Goal: Task Accomplishment & Management: Manage account settings

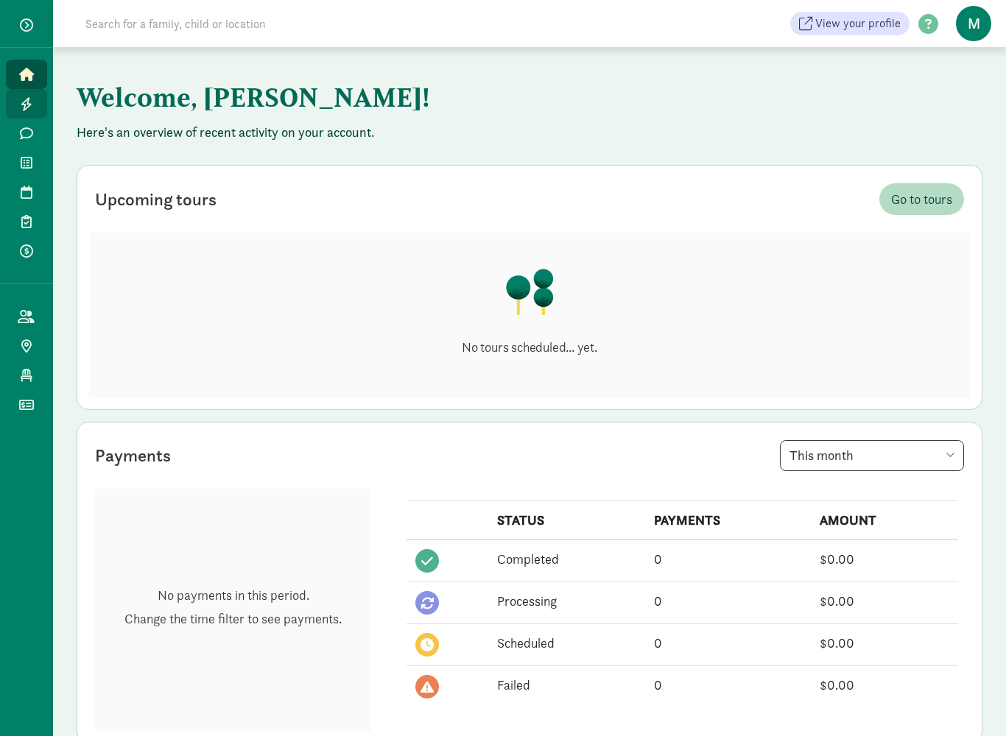
click at [26, 112] on link "Leads" at bounding box center [26, 103] width 41 height 29
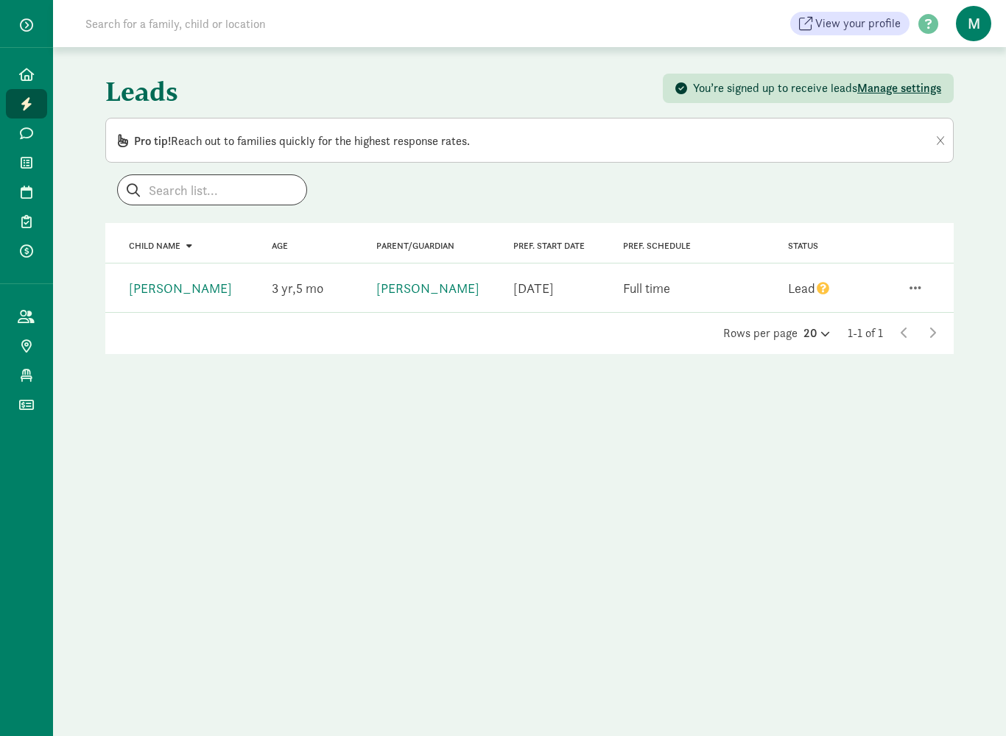
click at [817, 283] on icon "question" at bounding box center [823, 288] width 13 height 13
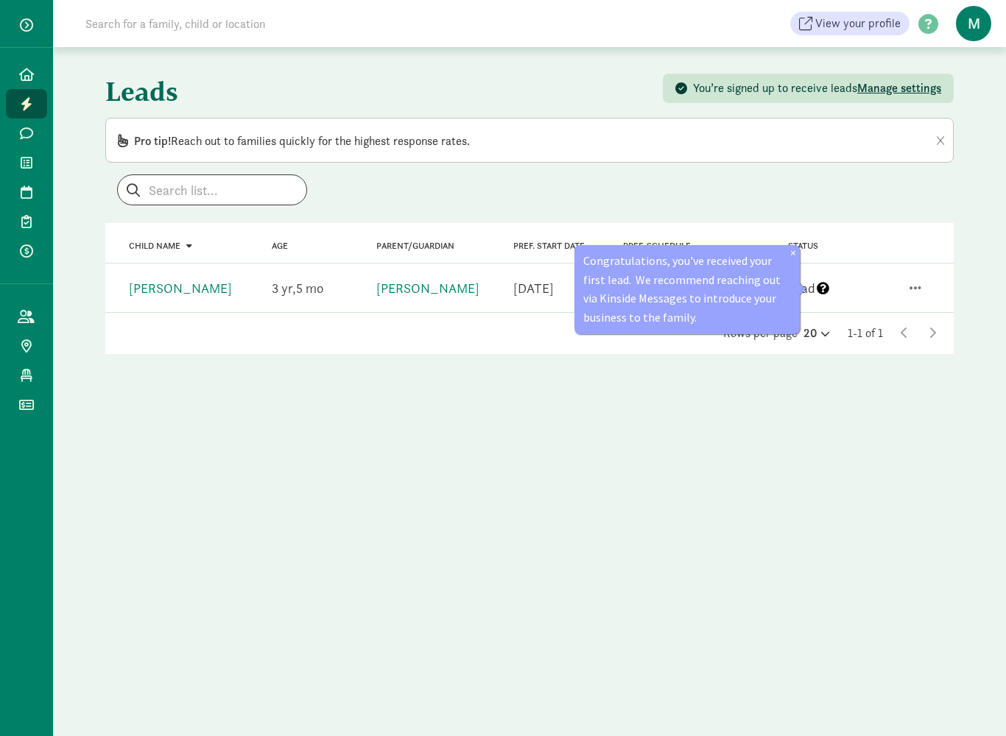
click at [823, 296] on button "Pin (open by clicking or pressing space/enter)" at bounding box center [822, 290] width 15 height 18
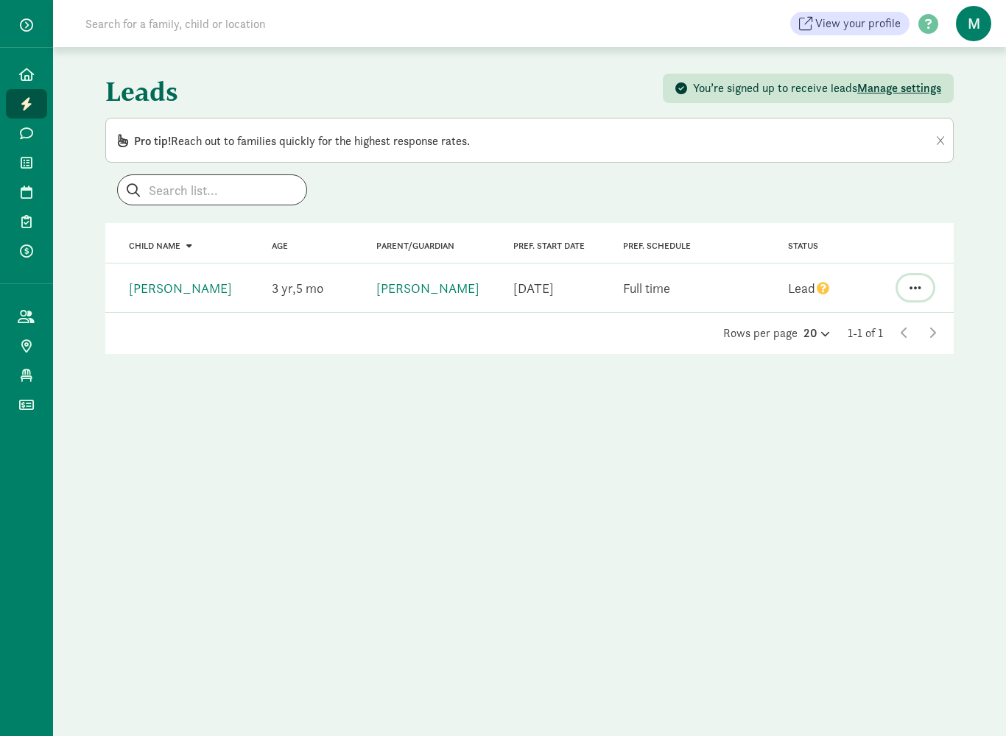
click at [924, 290] on button "button" at bounding box center [915, 287] width 35 height 25
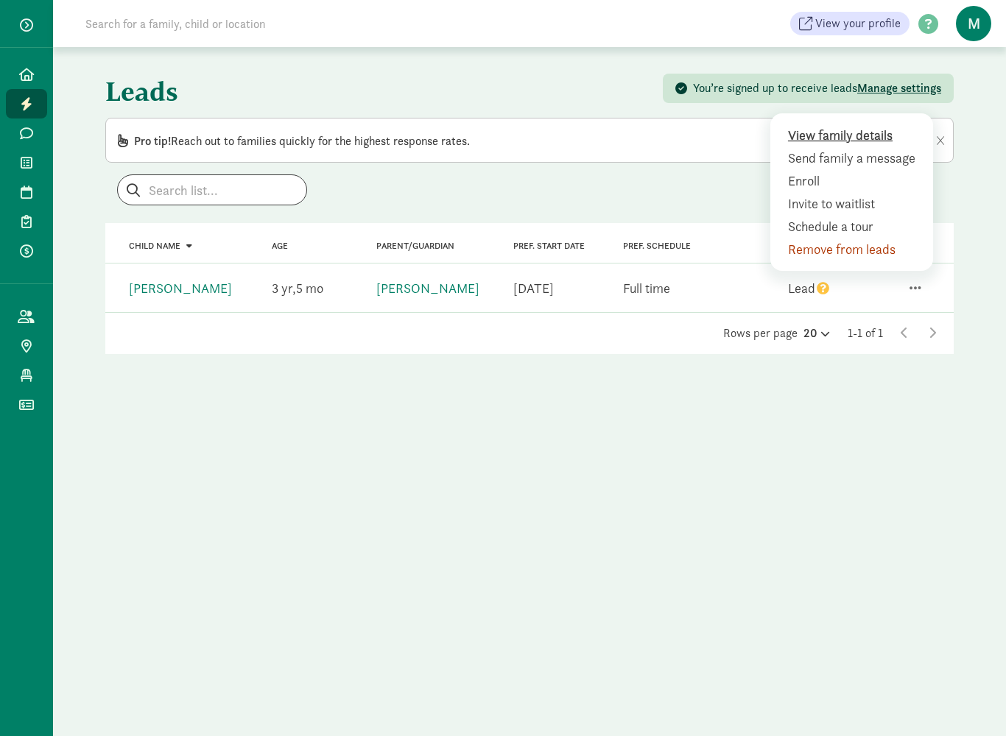
click at [853, 148] on div "View family details" at bounding box center [855, 158] width 134 height 20
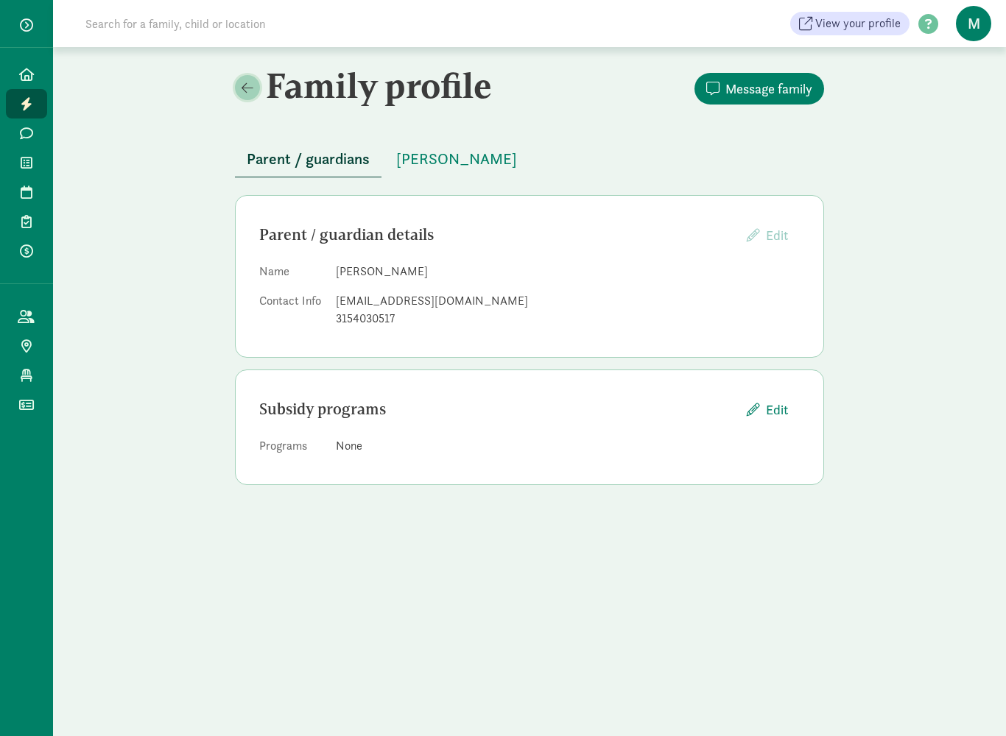
click at [250, 93] on span at bounding box center [248, 87] width 12 height 13
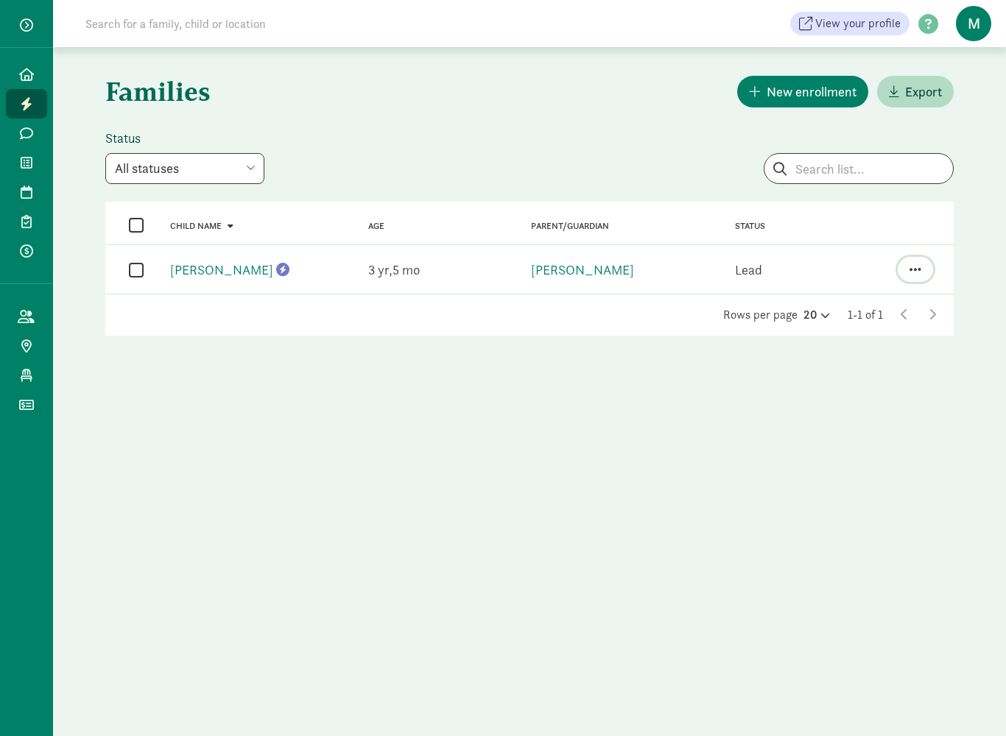
click at [929, 276] on button "button" at bounding box center [915, 269] width 35 height 25
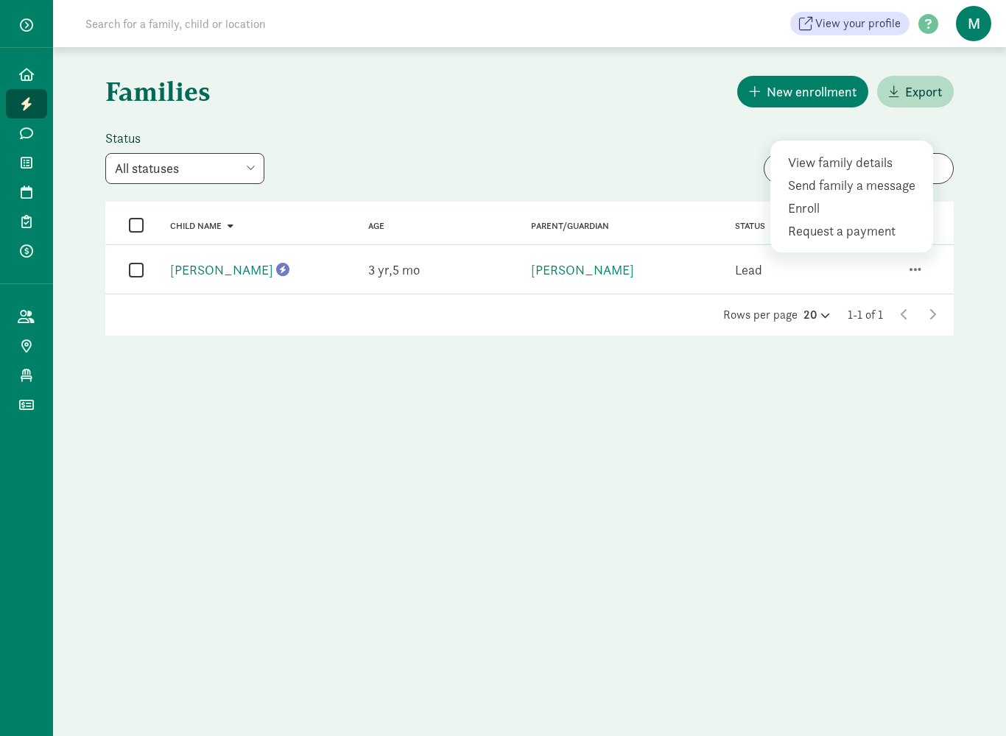
click at [650, 405] on div "Families New enrollment Export Status All statuses Enrolled Inactive Removed fr…" at bounding box center [529, 391] width 953 height 689
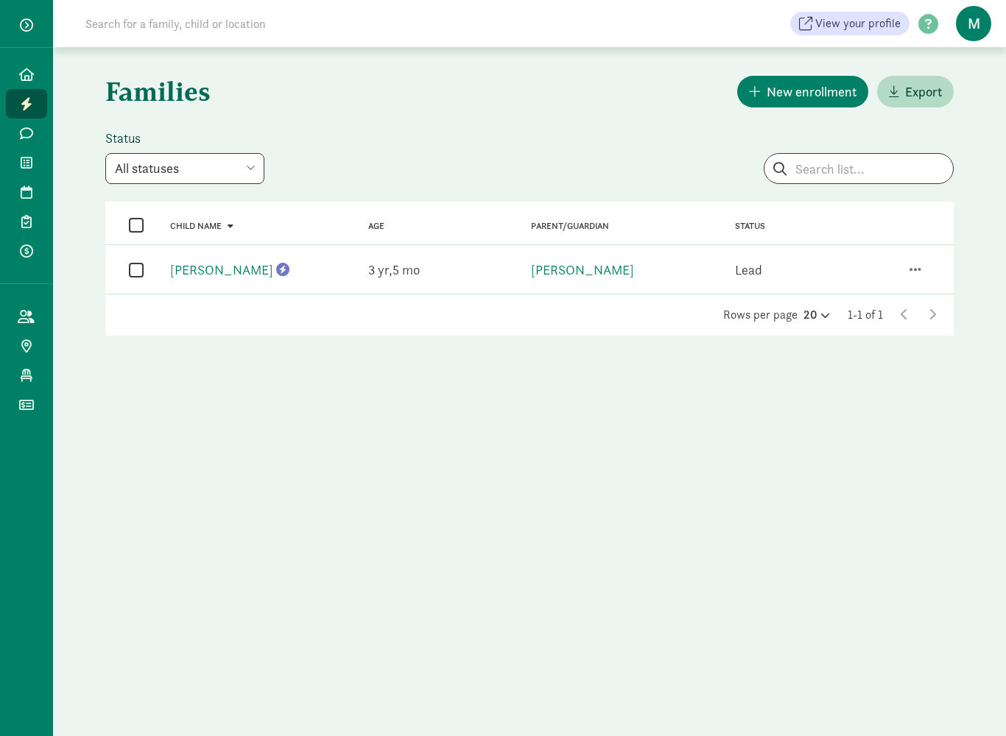
click at [138, 271] on input "checkbox" at bounding box center [136, 270] width 15 height 20
checkbox input "true"
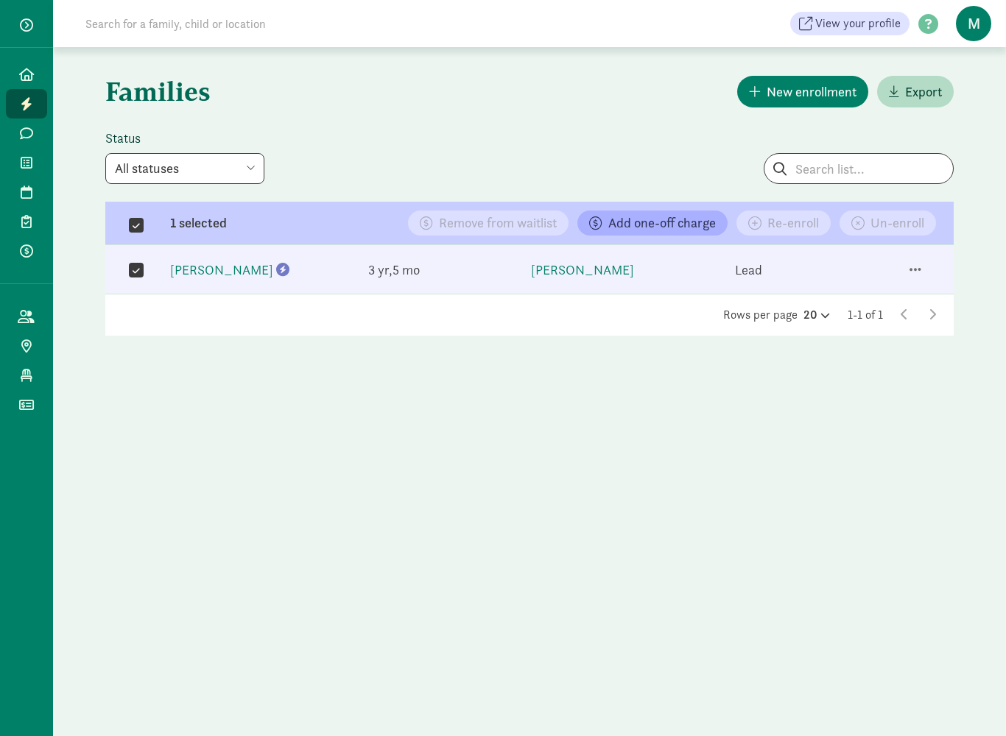
click at [350, 264] on div "Child name Theodore Halperin Kinside lead" at bounding box center [431, 270] width 163 height 32
click at [133, 268] on input "checkbox" at bounding box center [136, 270] width 15 height 20
checkbox input "false"
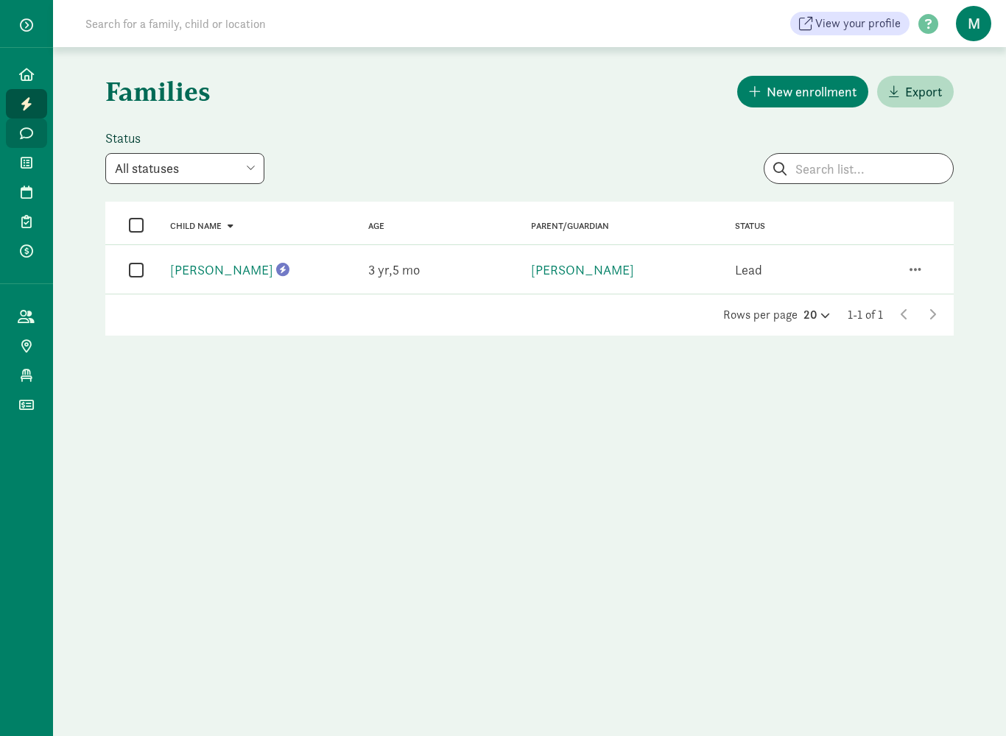
click at [25, 144] on link "Messages" at bounding box center [26, 133] width 41 height 29
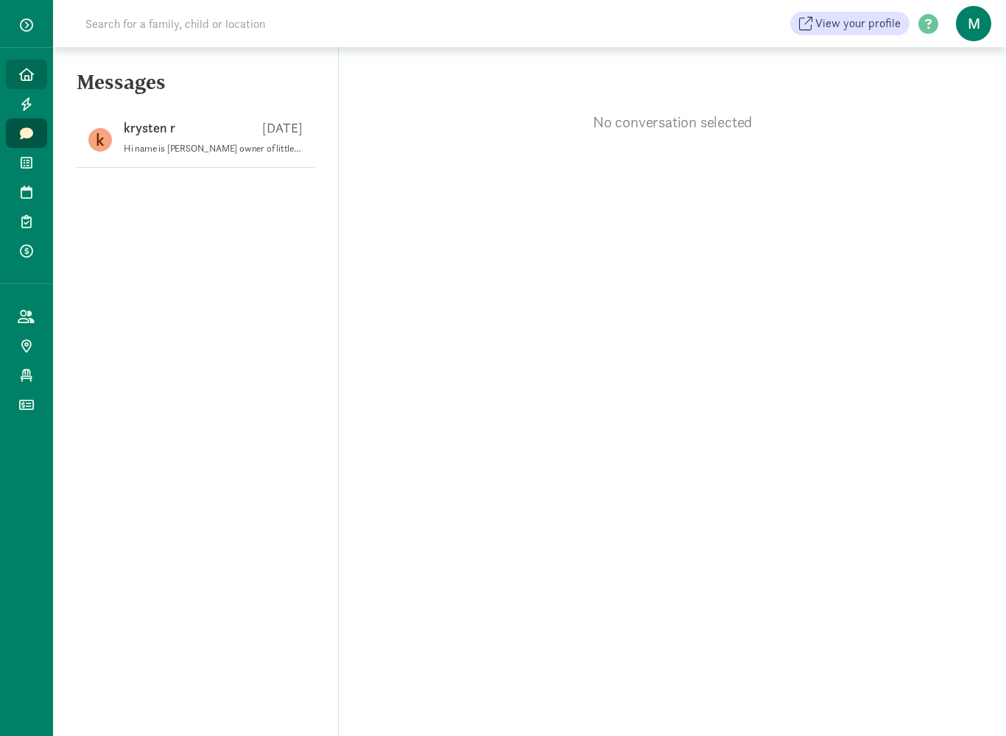
click at [22, 84] on link "Home" at bounding box center [26, 74] width 41 height 29
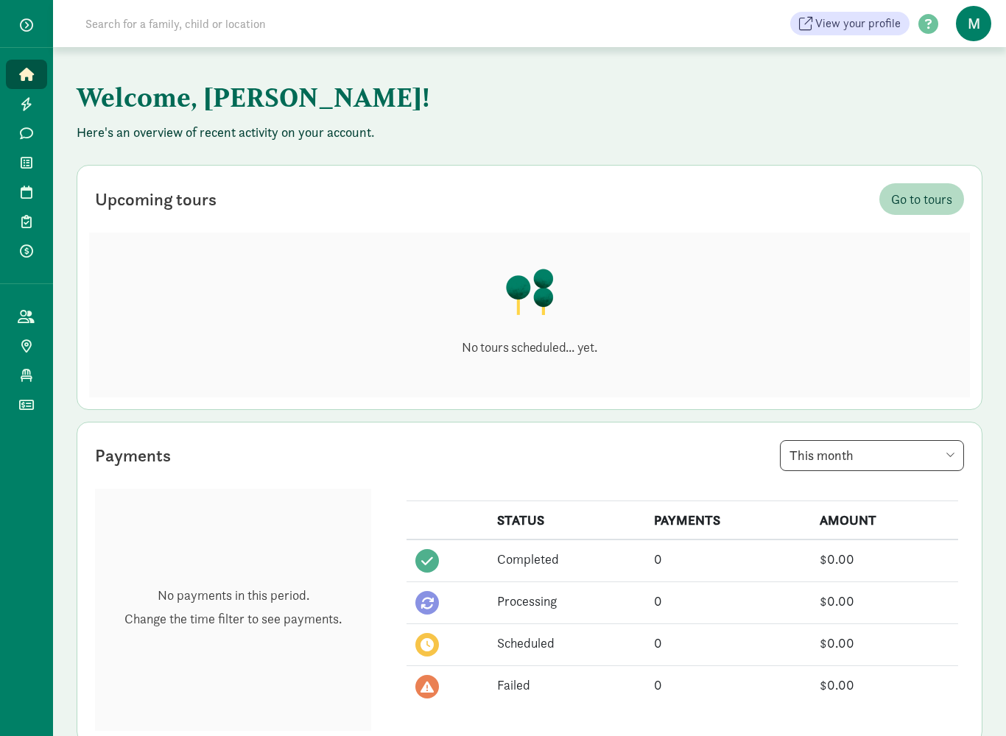
click at [982, 35] on span "M" at bounding box center [973, 23] width 35 height 35
click at [956, 78] on link "Logout" at bounding box center [960, 77] width 59 height 18
click at [973, 32] on span "M" at bounding box center [973, 23] width 35 height 35
click at [962, 84] on link "Logout" at bounding box center [960, 77] width 59 height 18
click at [29, 28] on span "button" at bounding box center [26, 24] width 13 height 13
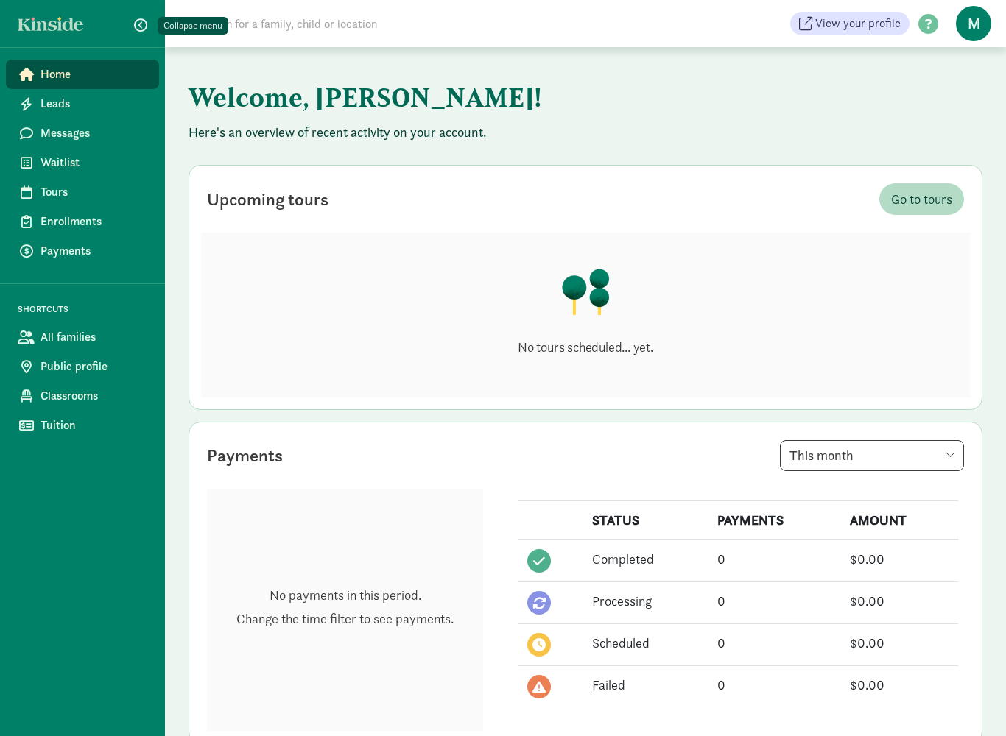
click at [65, 80] on span "Home" at bounding box center [93, 75] width 107 height 18
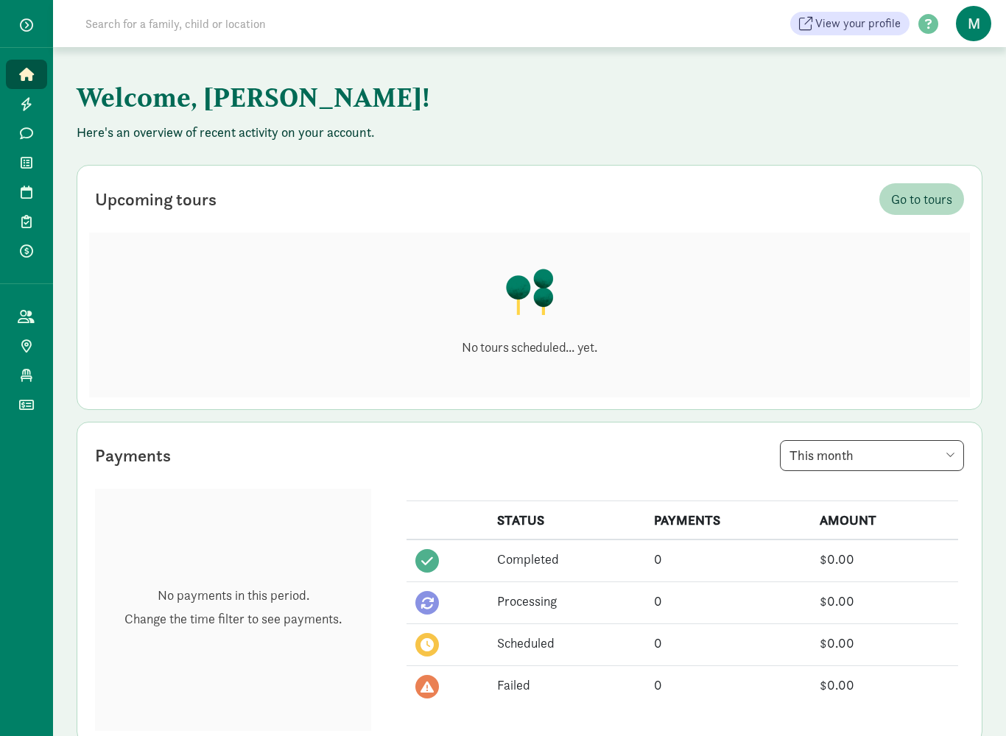
click at [978, 22] on span "M" at bounding box center [973, 23] width 35 height 35
click at [962, 82] on link "Logout" at bounding box center [960, 77] width 59 height 18
click at [979, 33] on span "M" at bounding box center [973, 23] width 35 height 35
click at [965, 81] on link "Logout" at bounding box center [960, 77] width 59 height 18
click at [927, 32] on span at bounding box center [928, 25] width 38 height 20
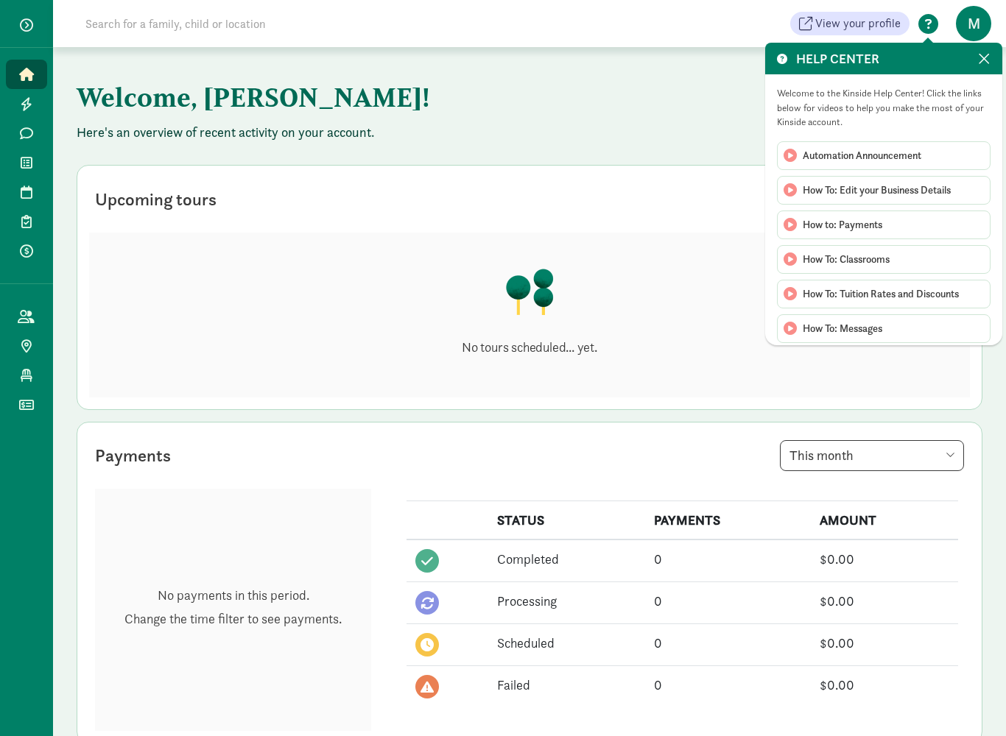
click at [971, 68] on div "HELP CENTER" at bounding box center [883, 59] width 237 height 32
click at [972, 63] on div "HELP CENTER" at bounding box center [883, 59] width 237 height 32
click at [990, 66] on span at bounding box center [984, 59] width 13 height 16
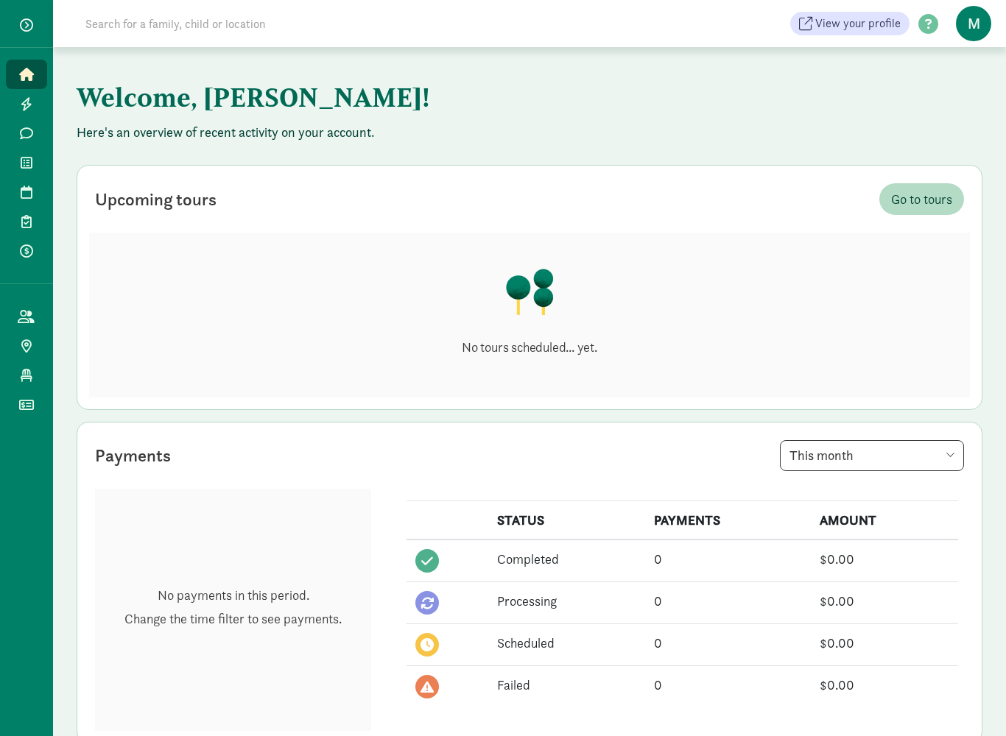
click at [22, 27] on span "button" at bounding box center [26, 24] width 13 height 13
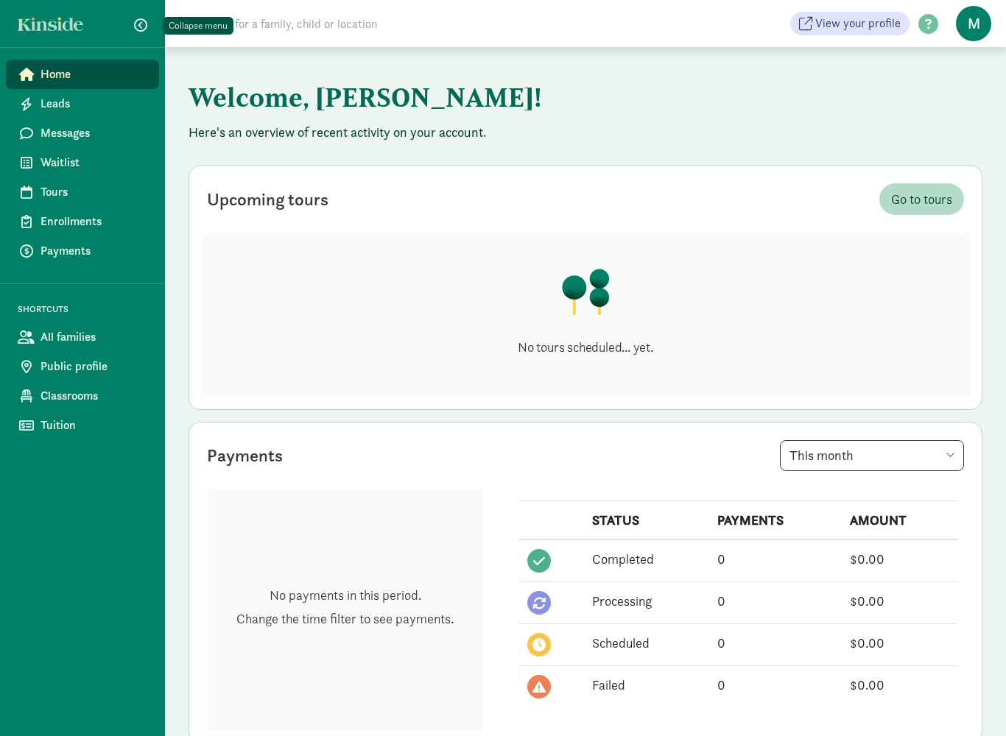
click at [980, 34] on span "M" at bounding box center [973, 23] width 35 height 35
click at [954, 80] on link "Logout" at bounding box center [960, 77] width 59 height 18
